Goal: Task Accomplishment & Management: Complete application form

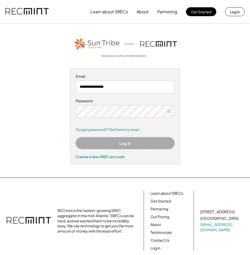
click at [121, 147] on button "Log In" at bounding box center [125, 143] width 99 height 12
click at [171, 111] on icon at bounding box center [169, 111] width 5 height 5
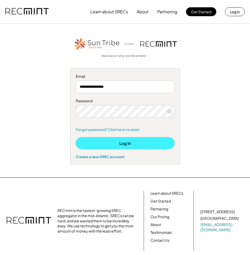
click at [136, 143] on button "Log In" at bounding box center [125, 143] width 99 height 12
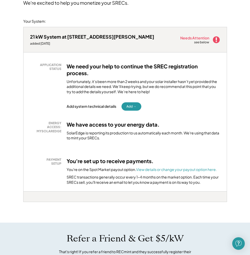
scroll to position [50, 0]
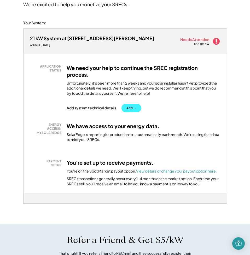
click at [132, 110] on button "Add →" at bounding box center [131, 108] width 20 height 8
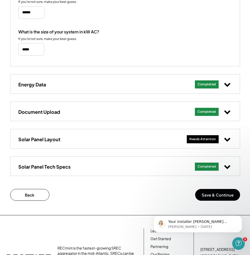
scroll to position [181, 0]
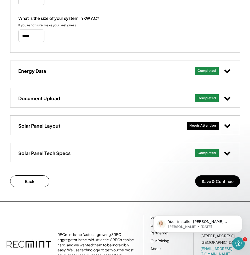
click at [210, 126] on div "Needs Attention" at bounding box center [202, 126] width 27 height 4
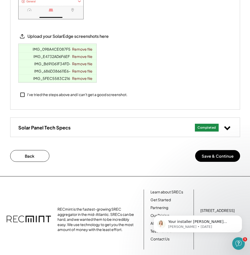
scroll to position [589, 0]
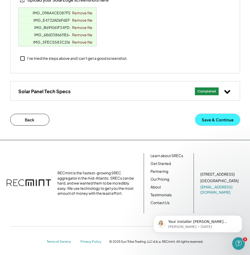
click at [208, 118] on button "Save & Continue" at bounding box center [217, 120] width 45 height 12
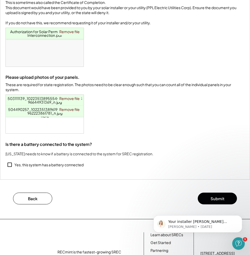
scroll to position [174, 0]
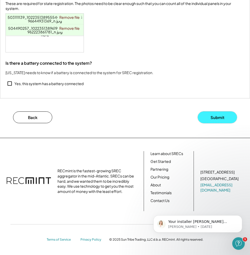
click at [215, 117] on button "Submit" at bounding box center [217, 118] width 39 height 12
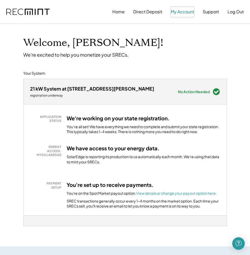
click at [182, 11] on button "My Account" at bounding box center [182, 12] width 23 height 10
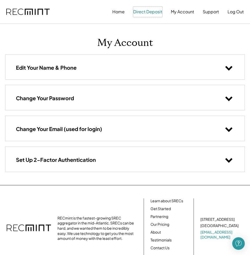
click at [149, 12] on button "Direct Deposit" at bounding box center [147, 12] width 29 height 10
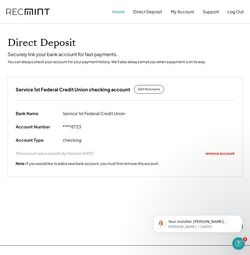
click at [118, 11] on button "Home" at bounding box center [118, 12] width 12 height 10
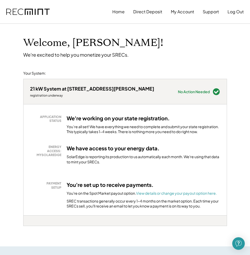
click at [29, 14] on img at bounding box center [27, 12] width 43 height 7
click at [186, 12] on button "My Account" at bounding box center [182, 12] width 23 height 10
